Goal: Use online tool/utility

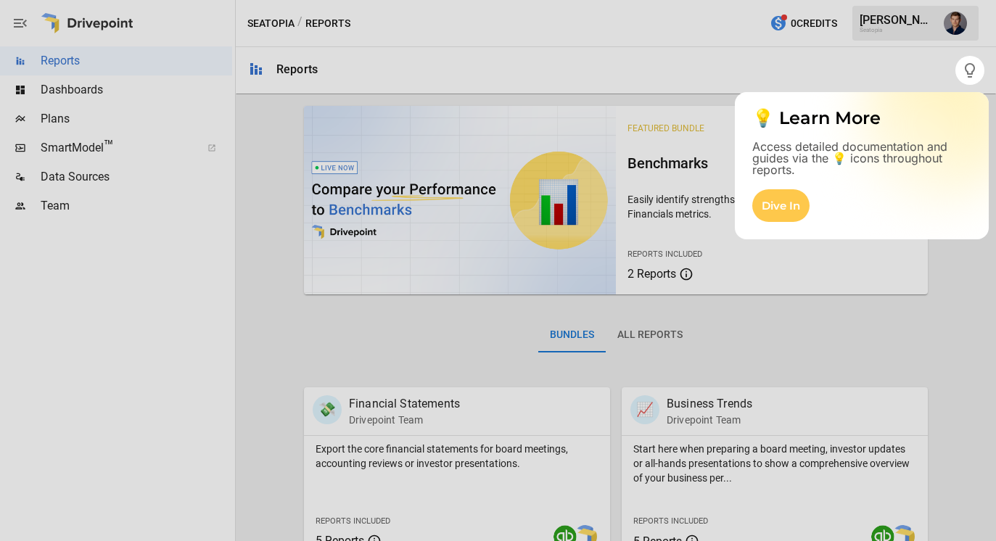
click at [89, 142] on div at bounding box center [498, 313] width 996 height 456
click at [78, 151] on div at bounding box center [498, 313] width 996 height 456
click at [153, 162] on div at bounding box center [498, 313] width 996 height 456
click at [110, 155] on div at bounding box center [498, 313] width 996 height 456
click at [895, 269] on div at bounding box center [498, 313] width 996 height 456
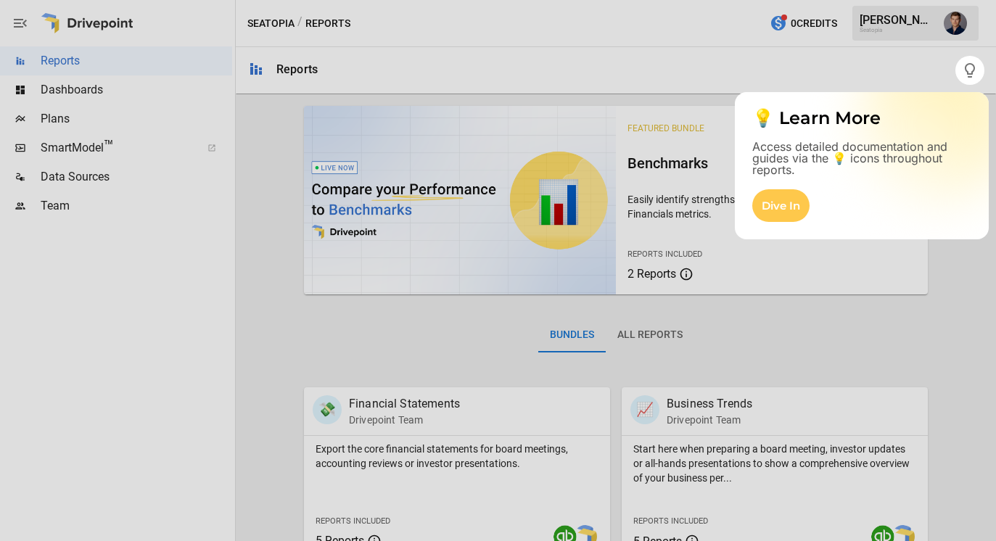
click at [47, 144] on div at bounding box center [498, 313] width 996 height 456
click at [99, 143] on div at bounding box center [498, 313] width 996 height 456
click at [787, 202] on div "Dive In" at bounding box center [780, 205] width 57 height 33
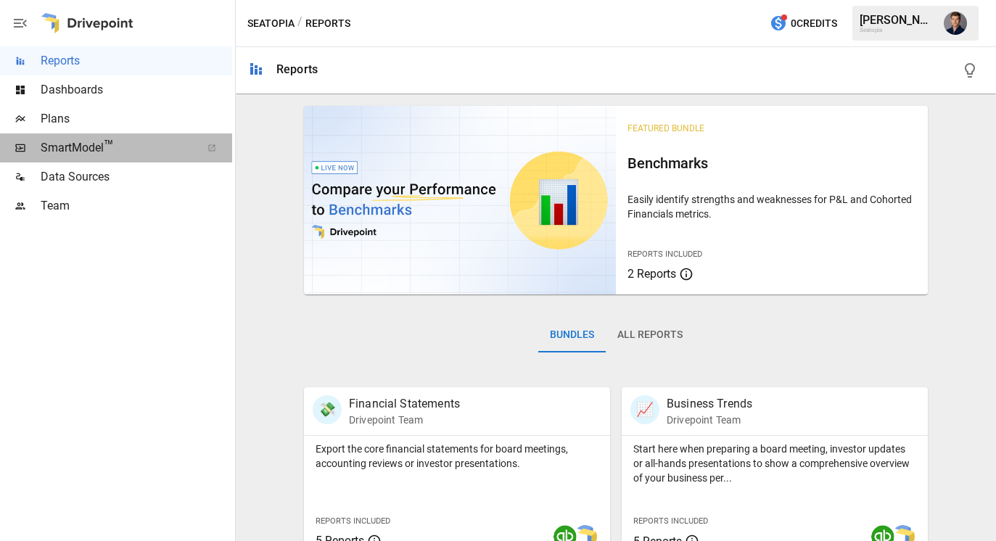
click at [61, 156] on span "SmartModel ™" at bounding box center [116, 147] width 151 height 17
